Goal: Communication & Community: Connect with others

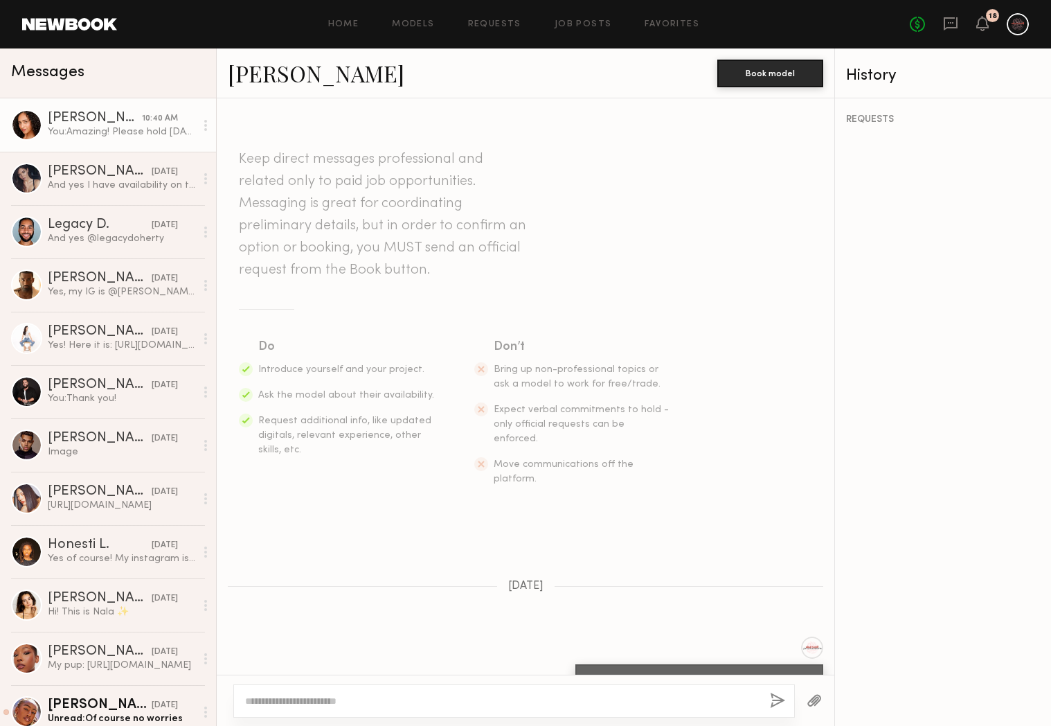
scroll to position [513, 0]
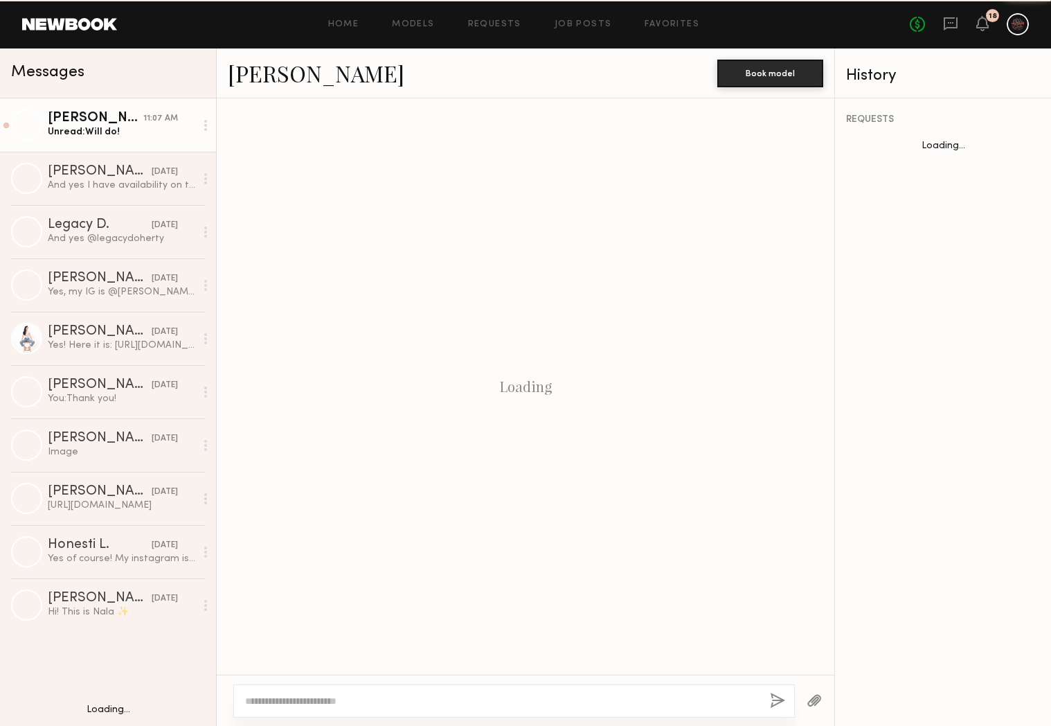
scroll to position [580, 0]
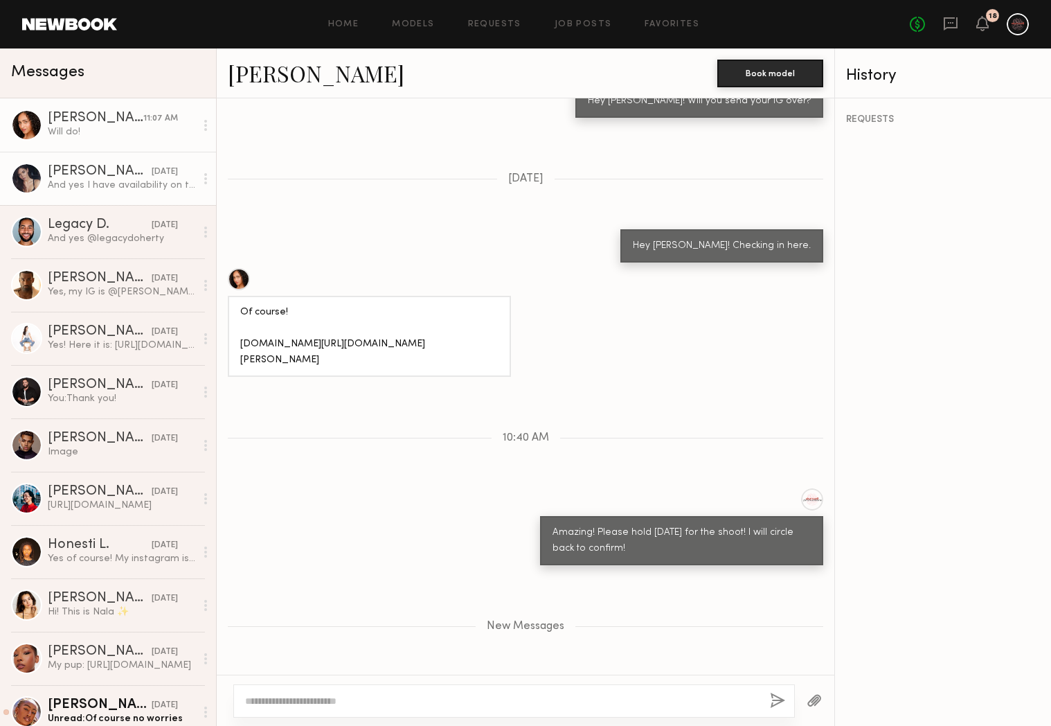
click at [95, 172] on div "[PERSON_NAME]" at bounding box center [100, 172] width 104 height 14
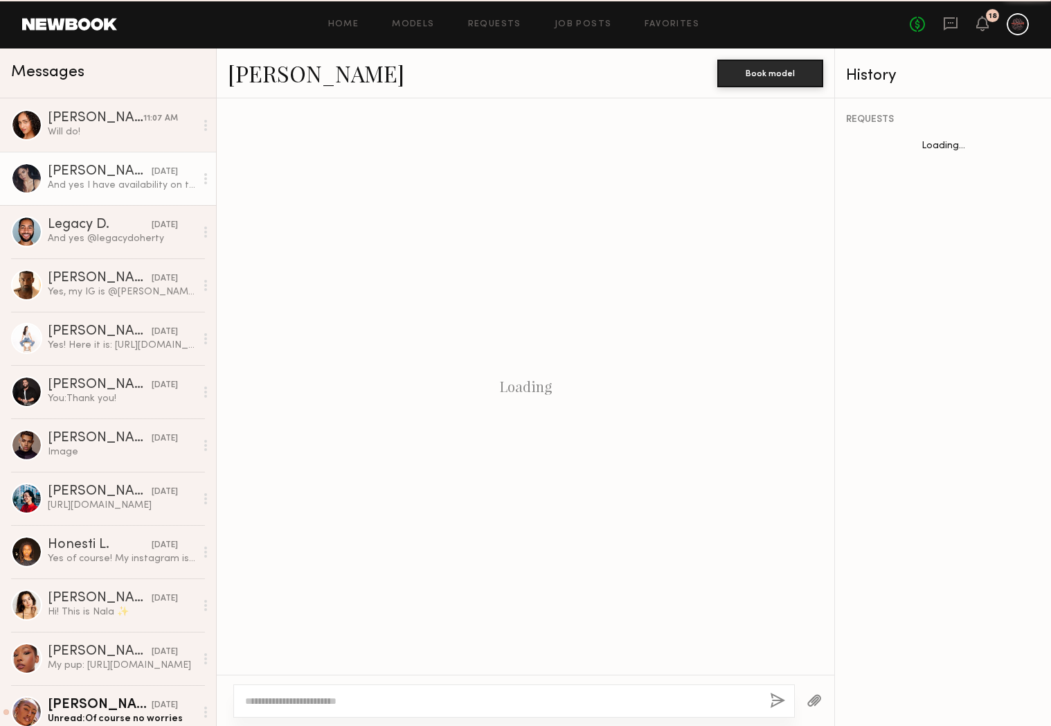
scroll to position [310, 0]
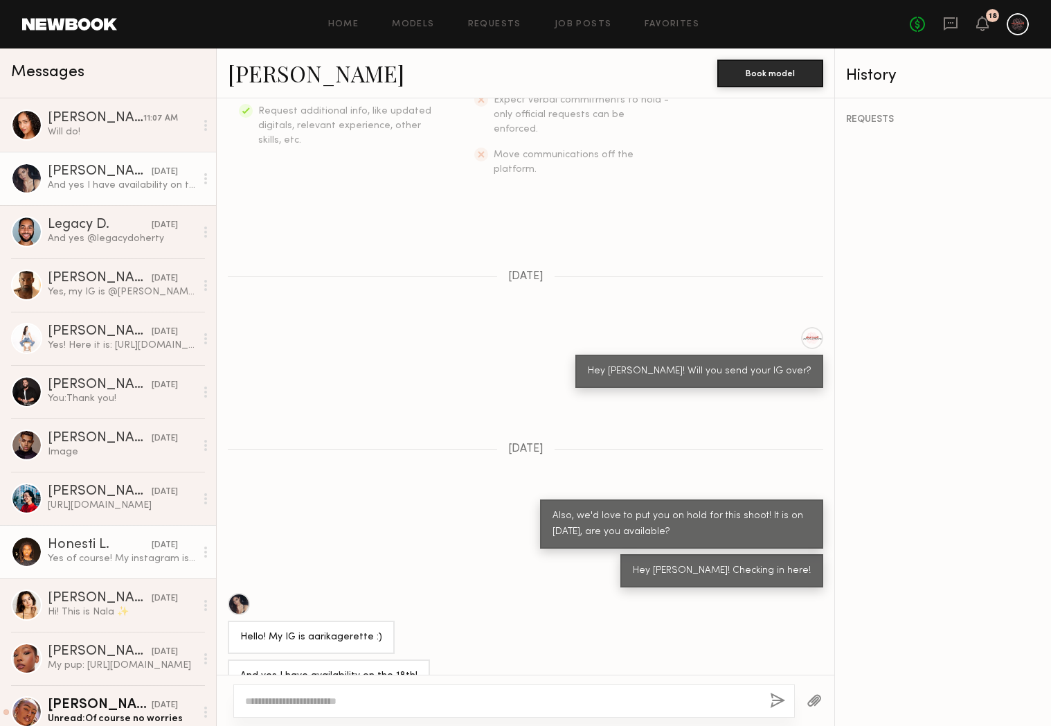
click at [98, 535] on link "Honesti L. 08/06/2025 Yes of course! My instagram is @itshonesti" at bounding box center [108, 551] width 216 height 53
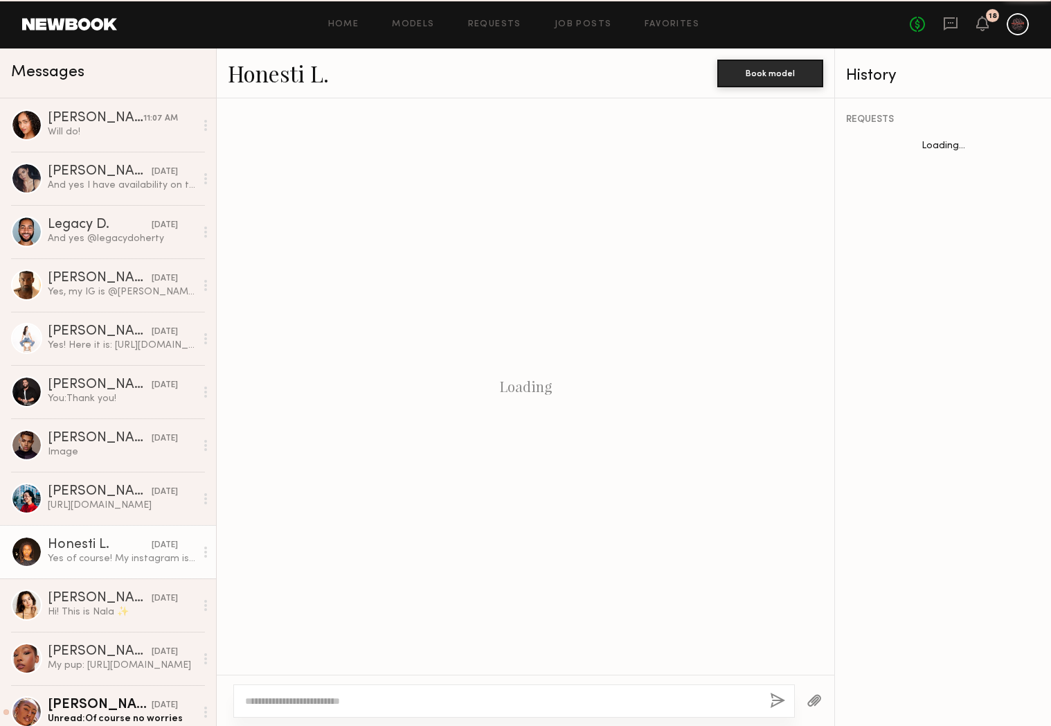
scroll to position [45, 0]
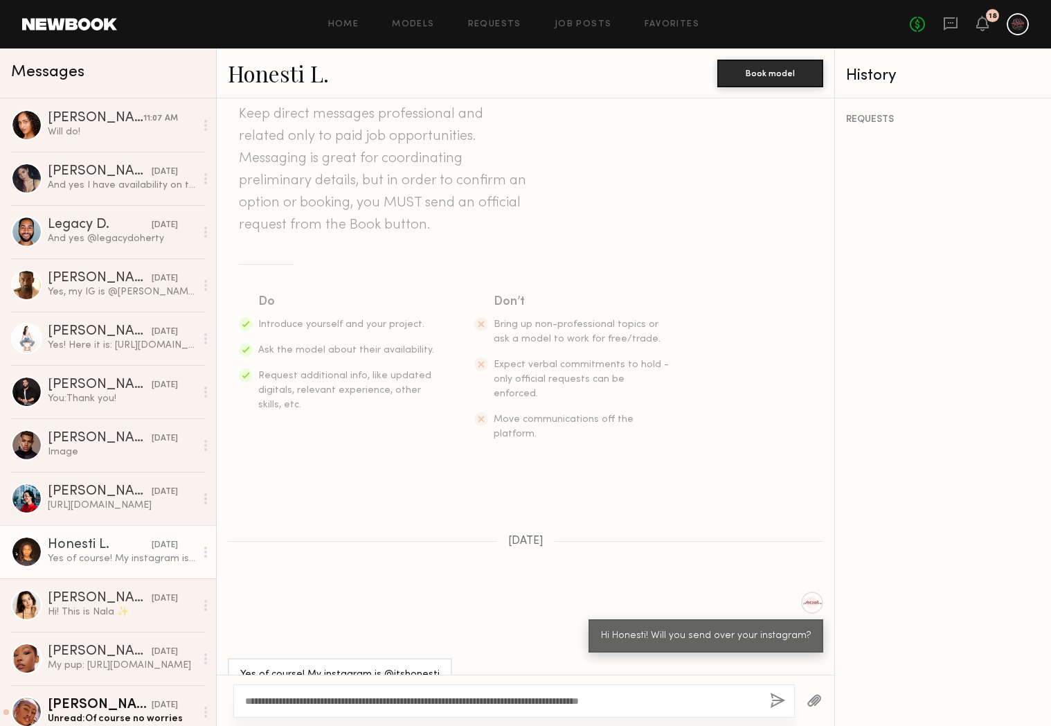
type textarea "**********"
click at [779, 701] on button "button" at bounding box center [777, 701] width 15 height 17
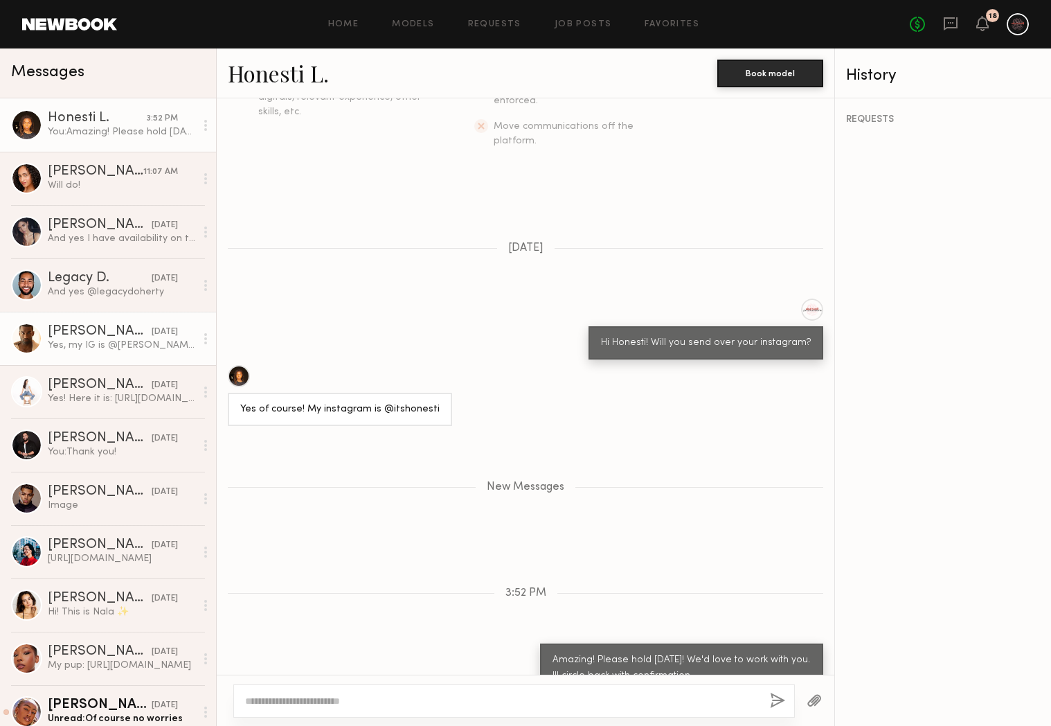
click at [89, 330] on div "[PERSON_NAME]" at bounding box center [100, 332] width 104 height 14
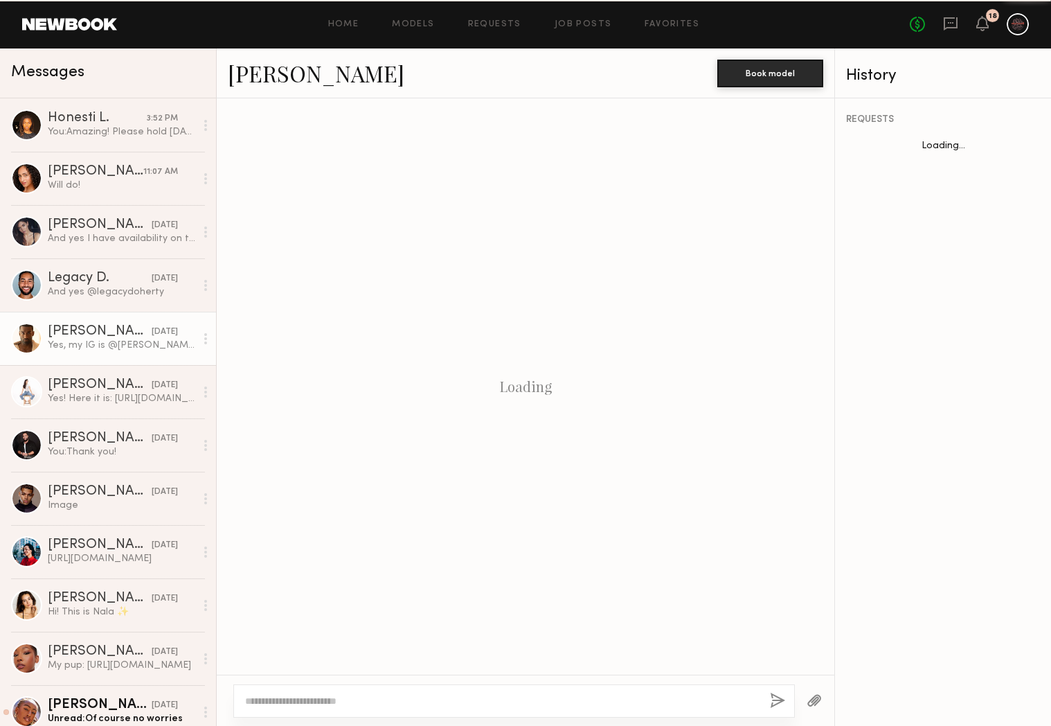
scroll to position [889, 0]
